Goal: Transaction & Acquisition: Purchase product/service

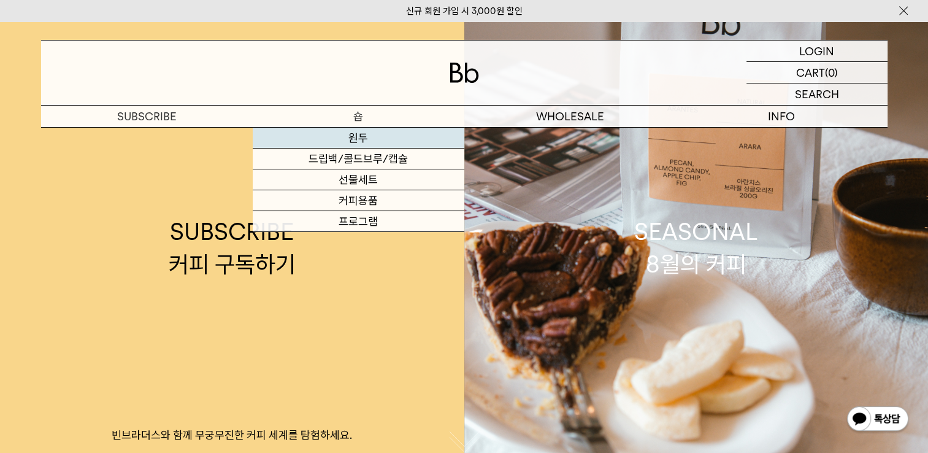
click at [353, 129] on link "원두" at bounding box center [359, 138] width 212 height 21
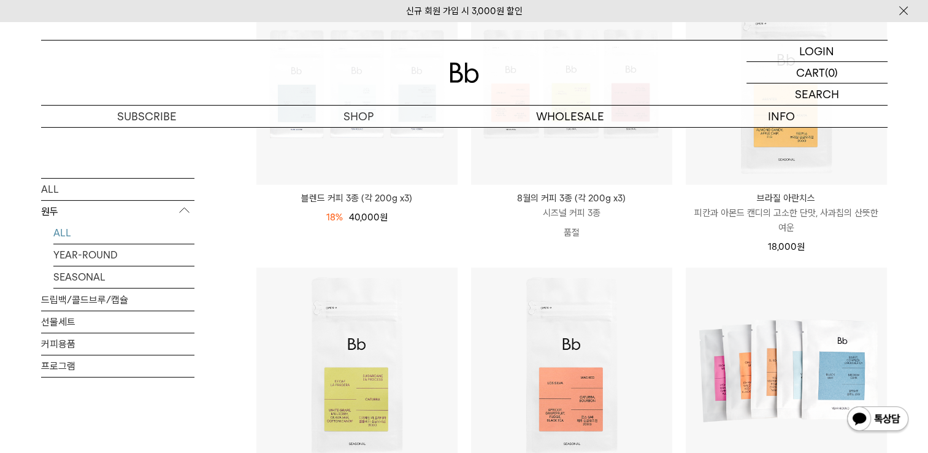
scroll to position [245, 0]
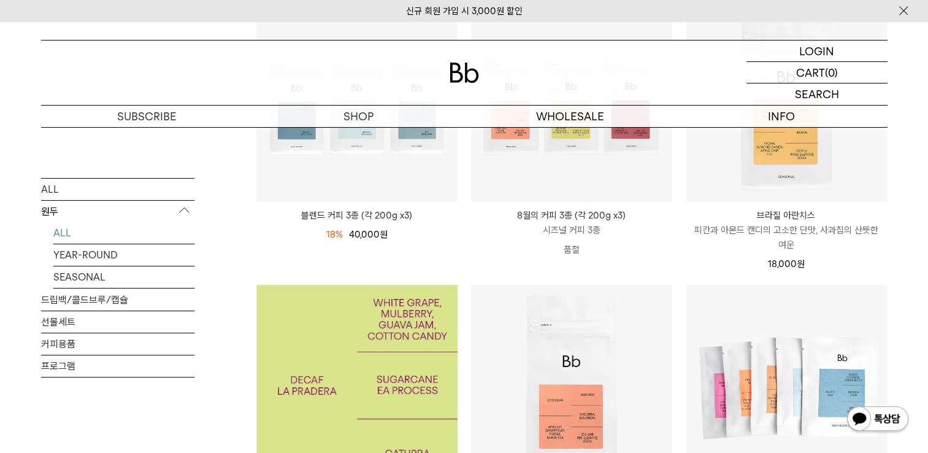
click at [383, 310] on img at bounding box center [357, 385] width 201 height 201
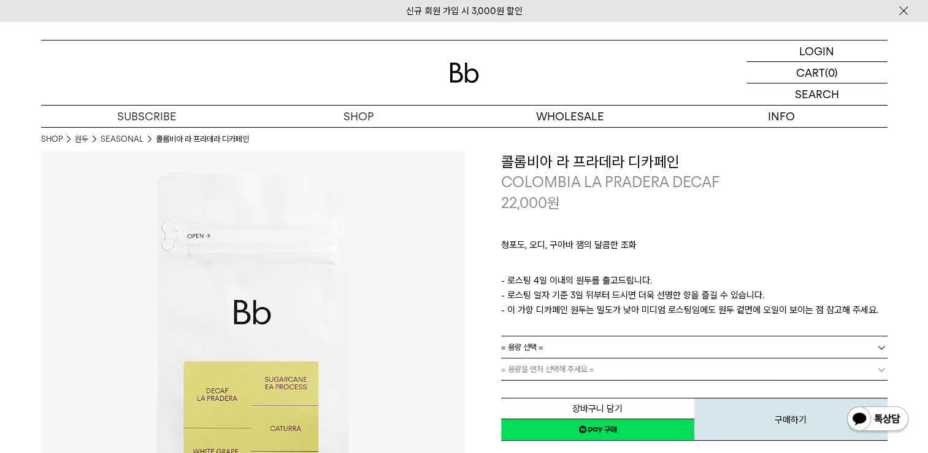
click at [568, 350] on link "= 용량 선택 =" at bounding box center [694, 346] width 387 height 21
click at [567, 377] on li "200g" at bounding box center [701, 369] width 374 height 22
click at [568, 374] on link "= 분쇄도 선택 =" at bounding box center [694, 368] width 387 height 21
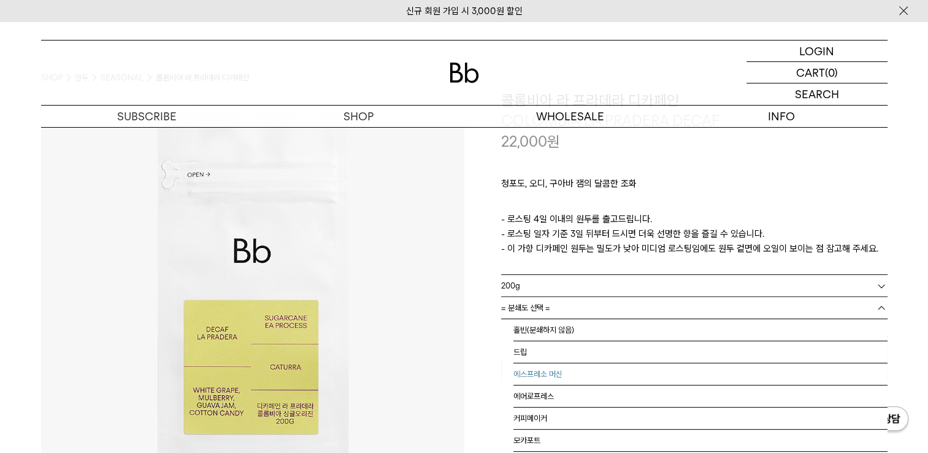
scroll to position [7, 0]
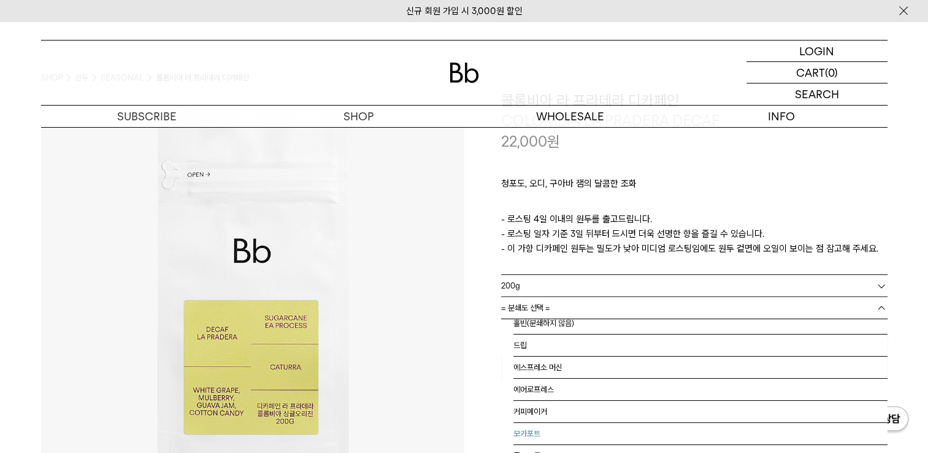
click at [576, 430] on li "모카포트" at bounding box center [701, 434] width 374 height 22
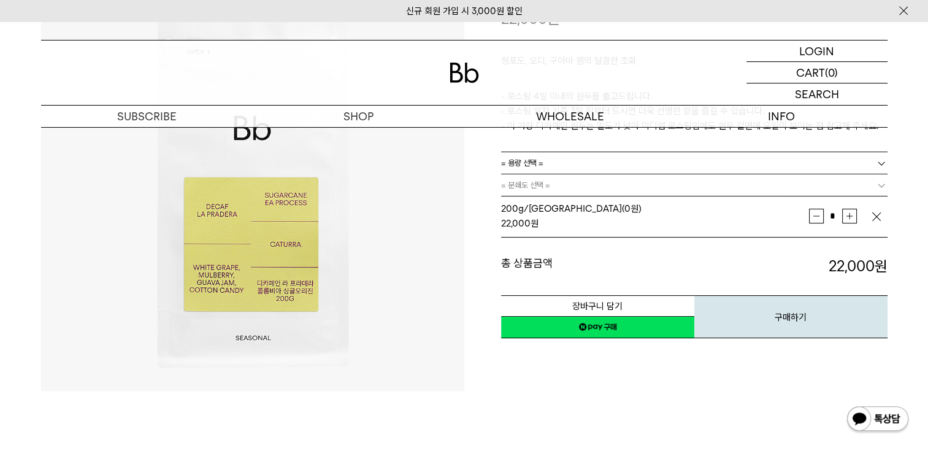
scroll to position [61, 0]
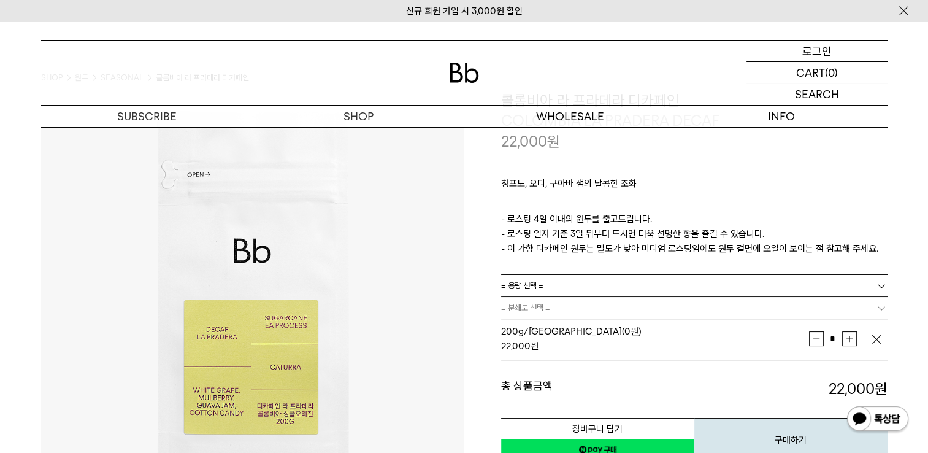
click at [803, 57] on p "로그인" at bounding box center [817, 51] width 29 height 21
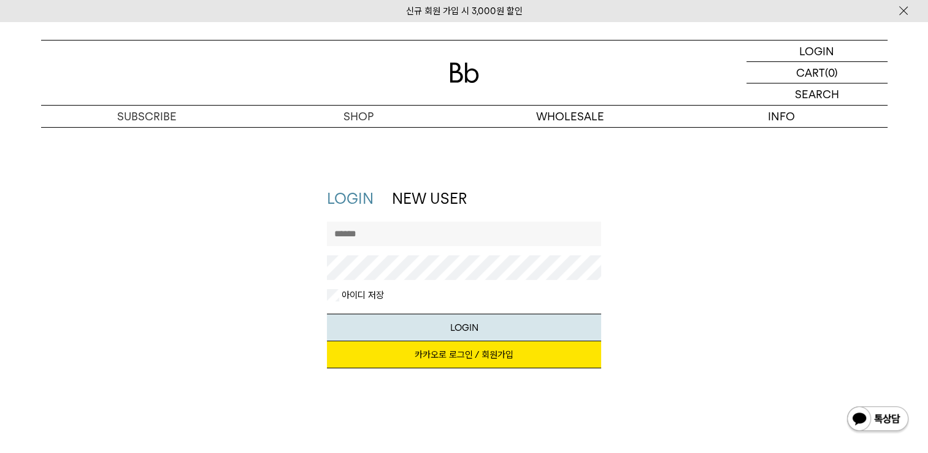
click at [521, 355] on link "카카오로 로그인 / 회원가입" at bounding box center [464, 354] width 274 height 27
click at [479, 67] on img at bounding box center [464, 73] width 29 height 20
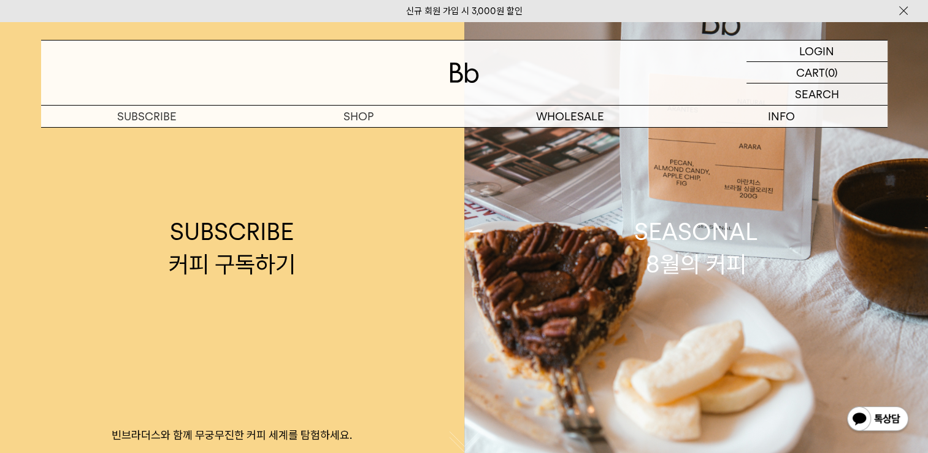
click at [482, 14] on link "신규 회원 가입 시 3,000원 할인" at bounding box center [464, 11] width 117 height 11
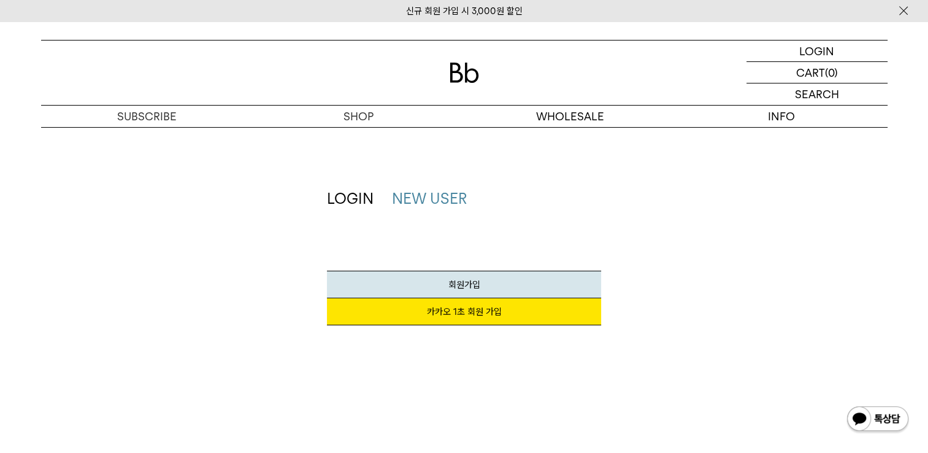
click at [478, 315] on link "카카오 1초 회원 가입" at bounding box center [464, 311] width 274 height 27
click at [467, 284] on span "회원가입" at bounding box center [465, 284] width 32 height 11
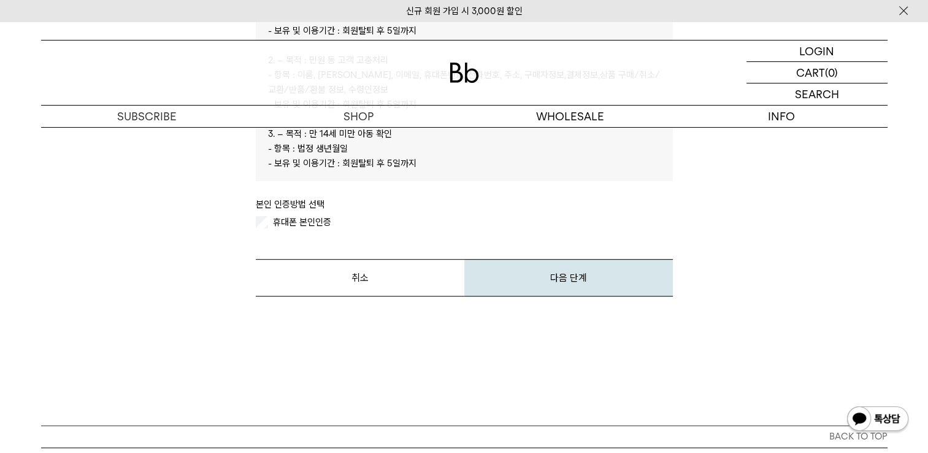
scroll to position [675, 0]
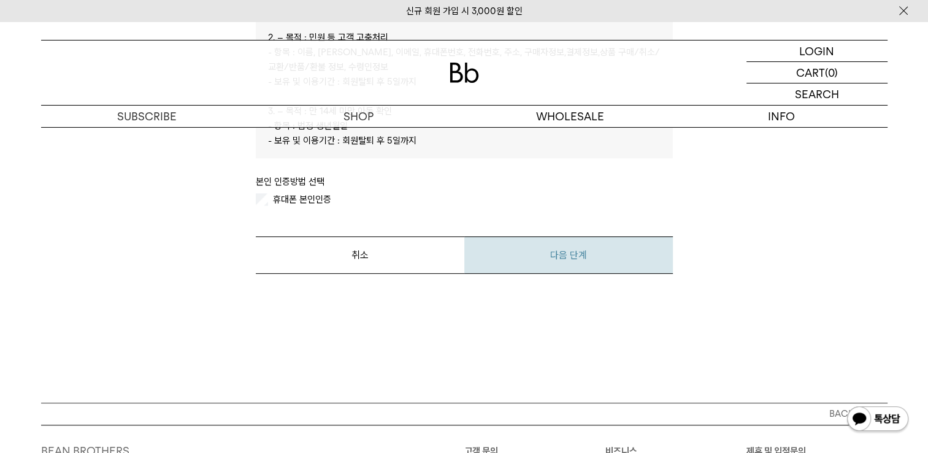
click at [579, 252] on button "다음 단계" at bounding box center [569, 254] width 209 height 37
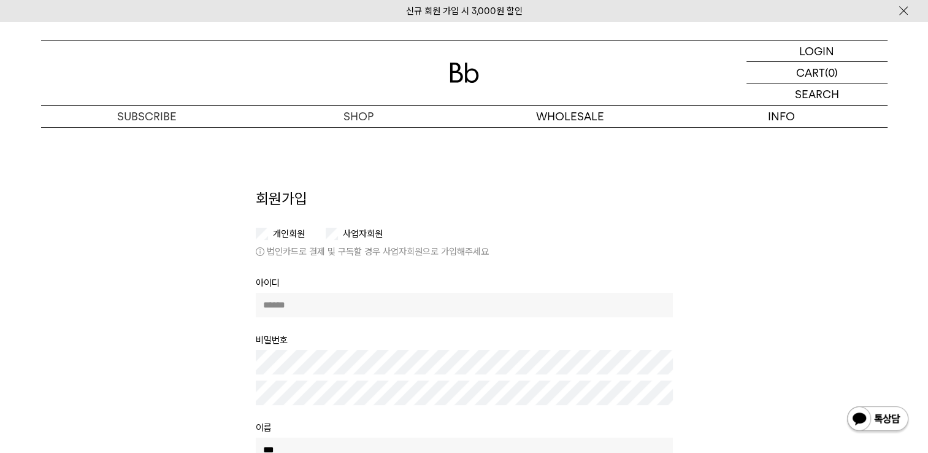
click at [452, 303] on input "text" at bounding box center [464, 305] width 417 height 25
type input "*******"
click at [469, 400] on tbody "**********" at bounding box center [464, 448] width 417 height 344
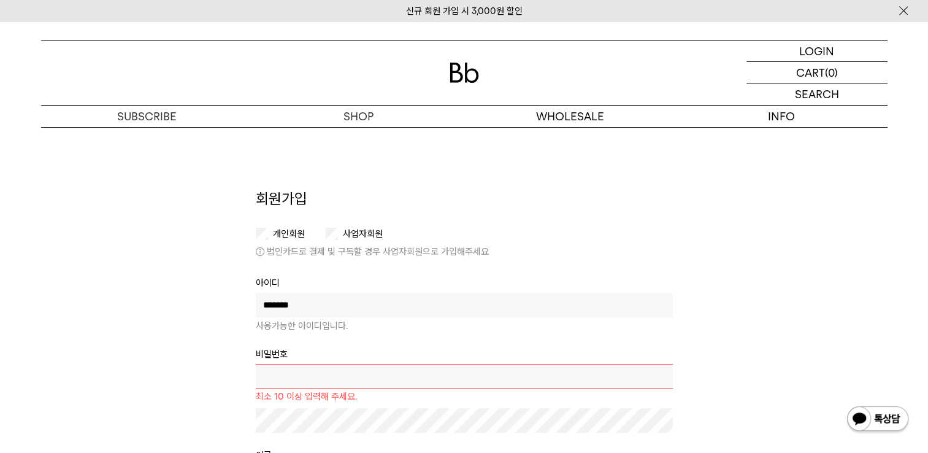
click at [434, 425] on td at bounding box center [464, 428] width 417 height 40
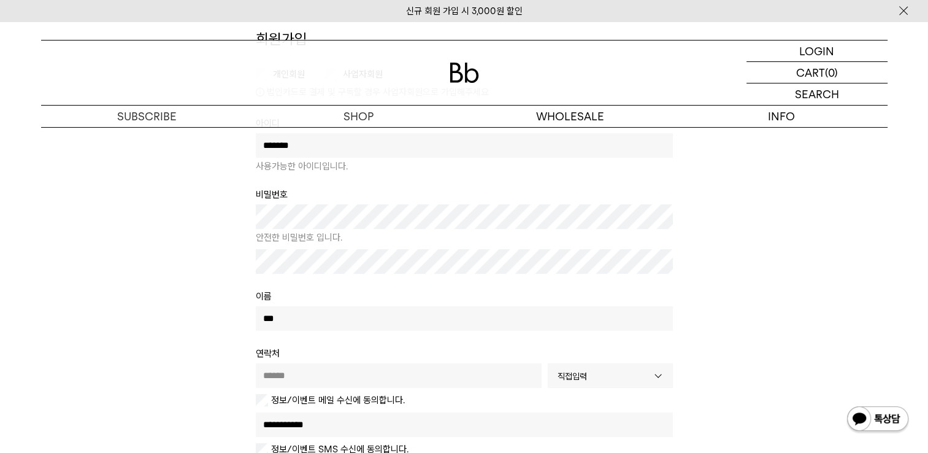
scroll to position [307, 0]
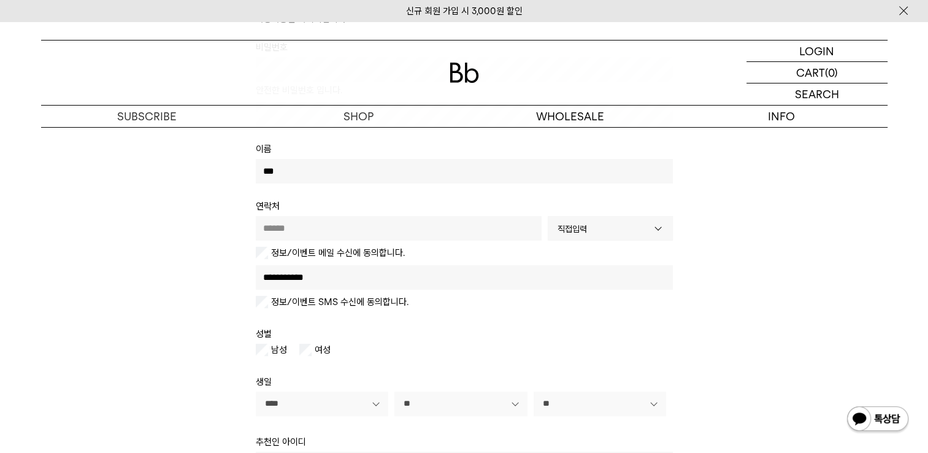
click at [295, 236] on input "text" at bounding box center [399, 228] width 286 height 25
type input "**********"
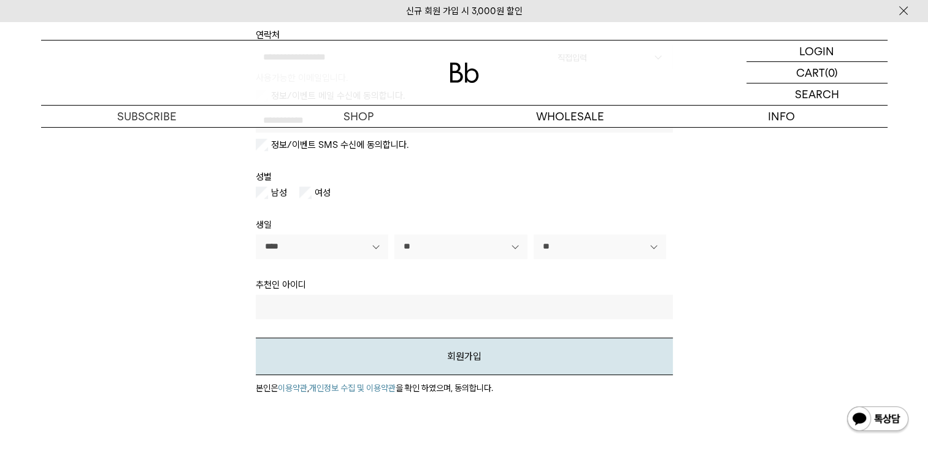
scroll to position [491, 0]
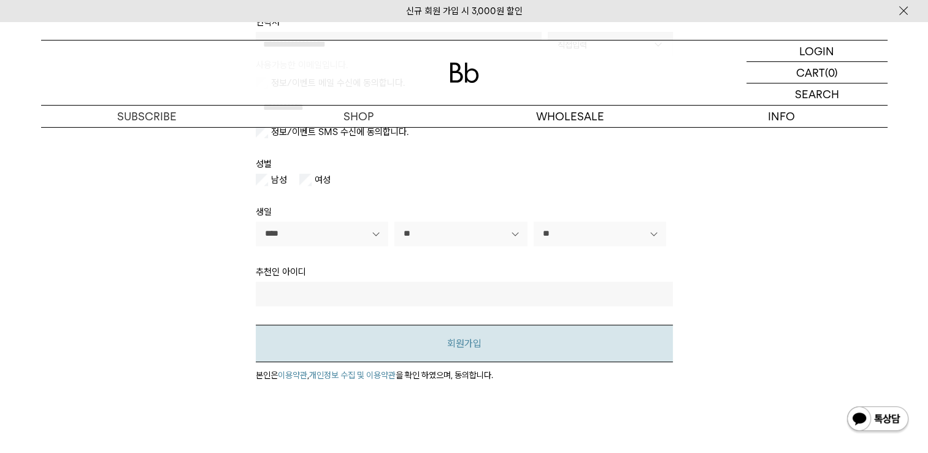
click at [376, 348] on button "회원가입" at bounding box center [464, 343] width 417 height 37
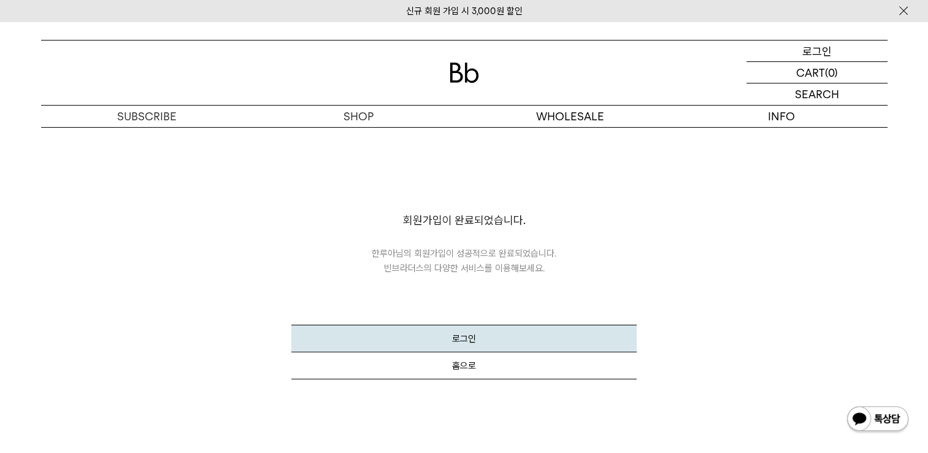
click at [822, 52] on p "로그인" at bounding box center [817, 51] width 29 height 21
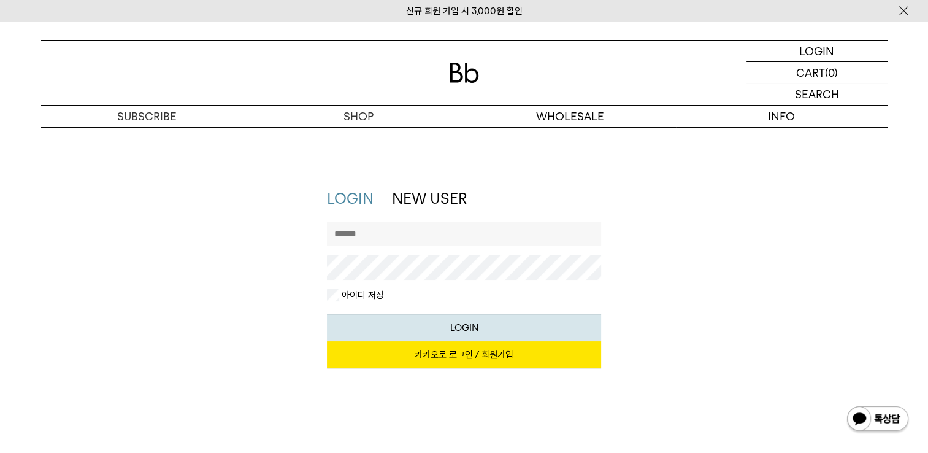
click at [468, 230] on input "text" at bounding box center [464, 234] width 274 height 25
drag, startPoint x: 455, startPoint y: 334, endPoint x: 589, endPoint y: 52, distance: 311.8
click at [455, 334] on button "LOGIN" at bounding box center [464, 328] width 274 height 28
click at [425, 232] on input "text" at bounding box center [464, 234] width 274 height 25
type input "*******"
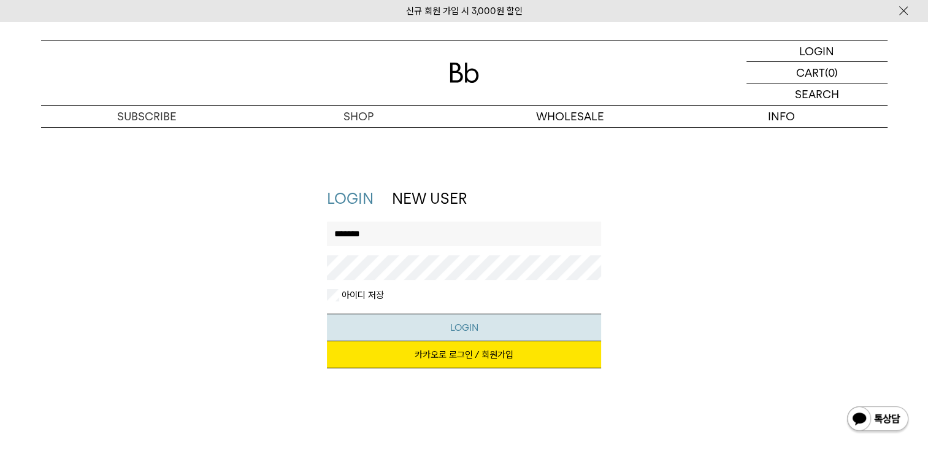
click at [433, 330] on button "LOGIN" at bounding box center [464, 328] width 274 height 28
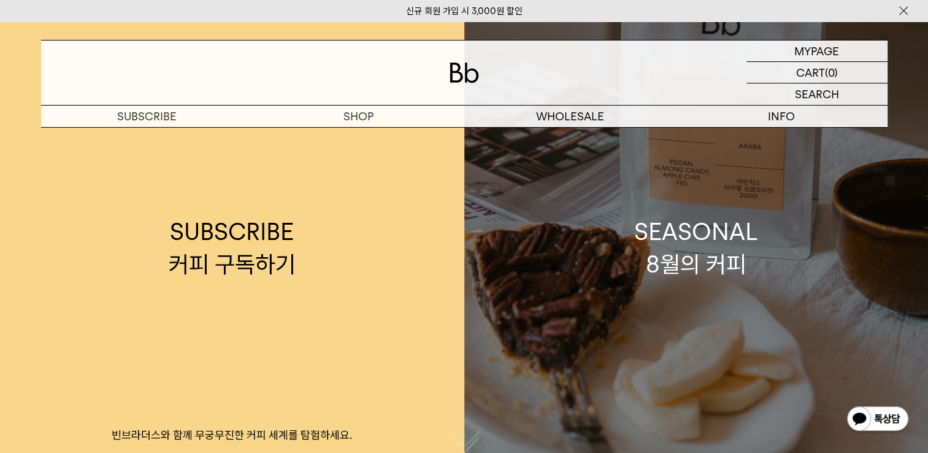
click at [764, 304] on link "SEASONAL 8월의 커피" at bounding box center [697, 247] width 465 height 453
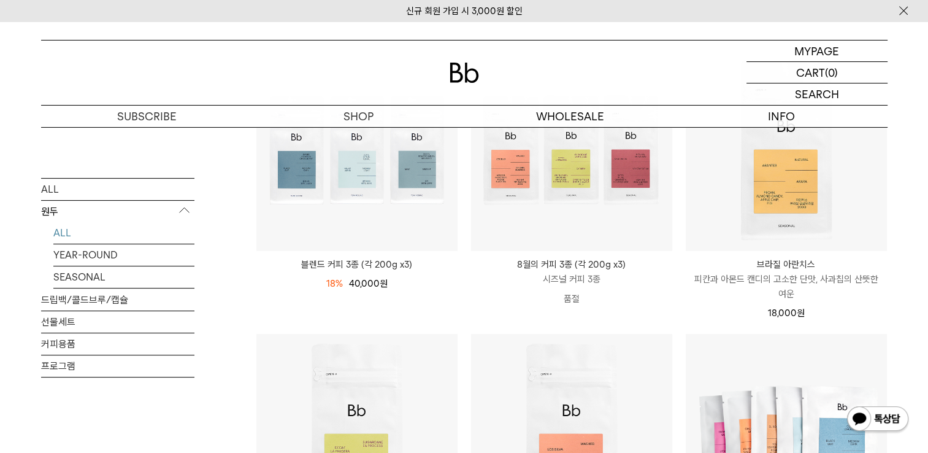
scroll to position [368, 0]
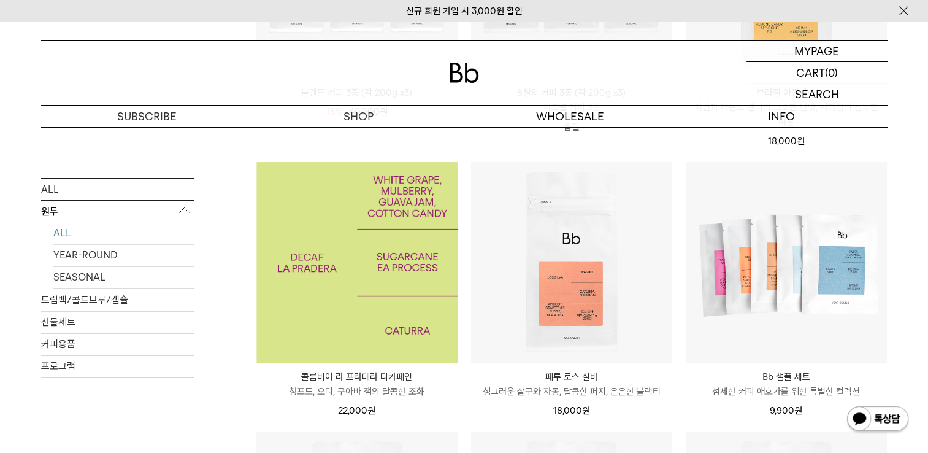
click at [358, 300] on img at bounding box center [357, 262] width 201 height 201
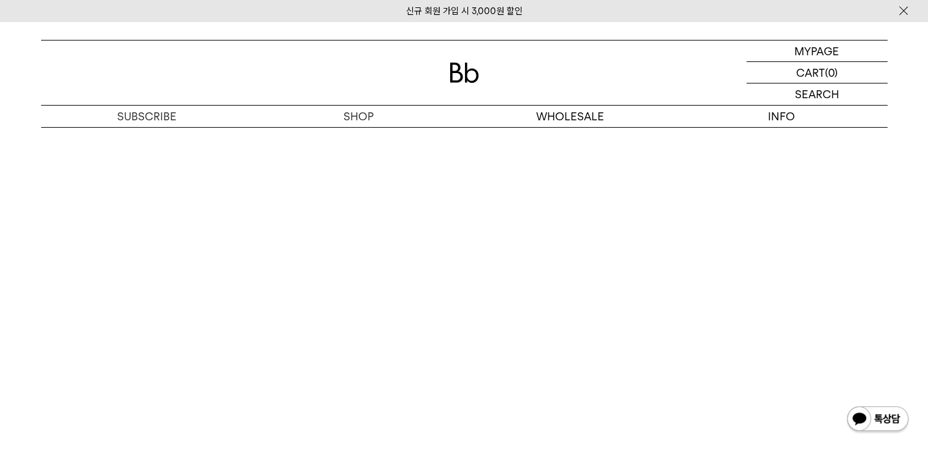
scroll to position [3375, 0]
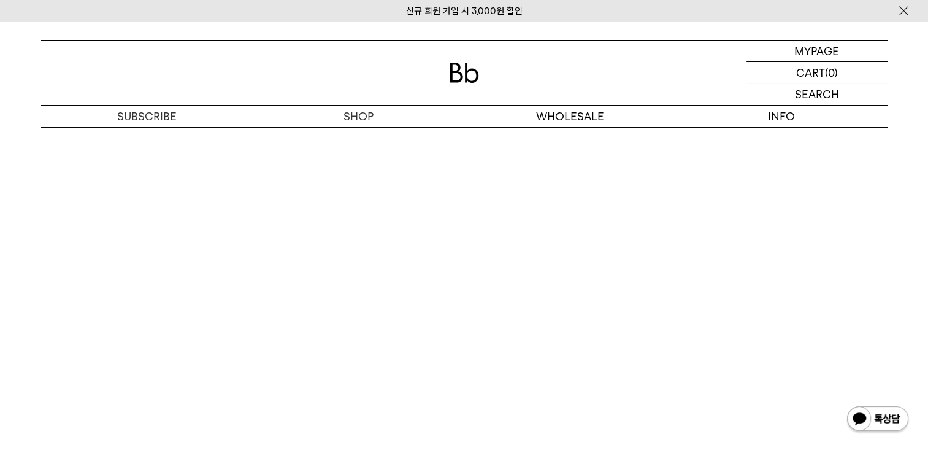
scroll to position [2672, 0]
